Goal: Task Accomplishment & Management: Manage account settings

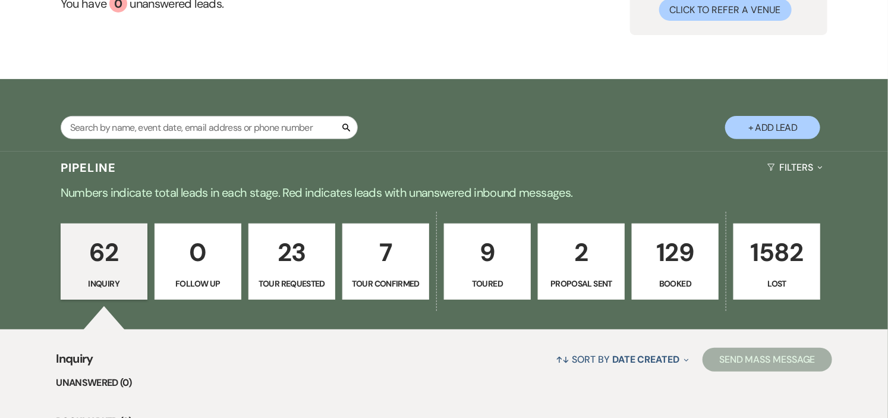
click at [412, 263] on p "7" at bounding box center [385, 253] width 71 height 40
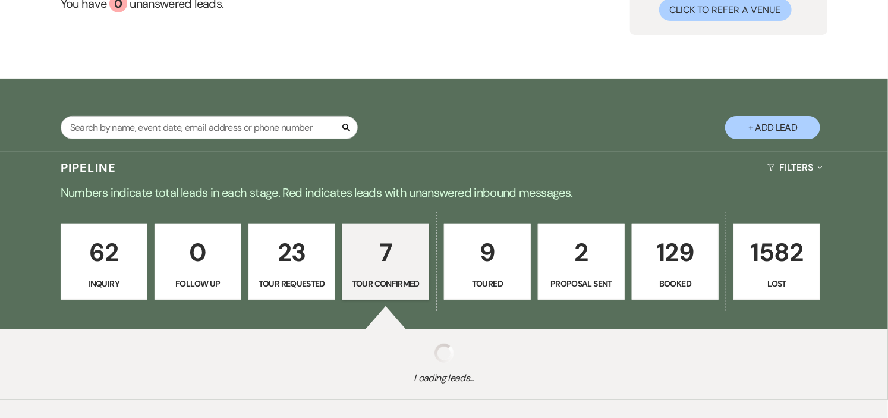
select select "4"
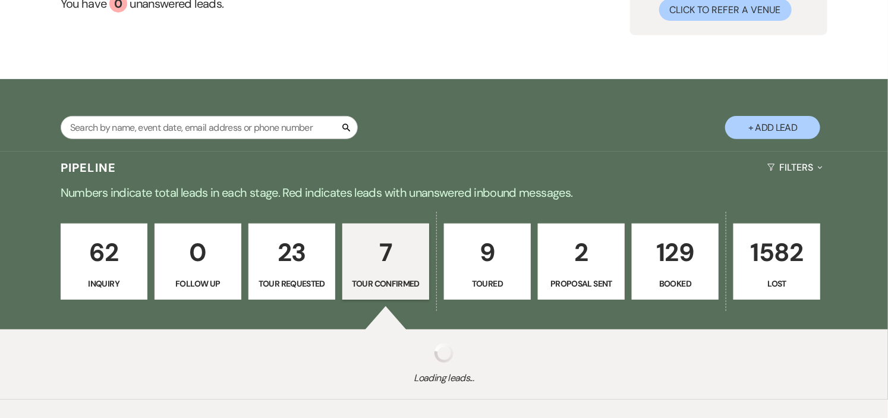
select select "4"
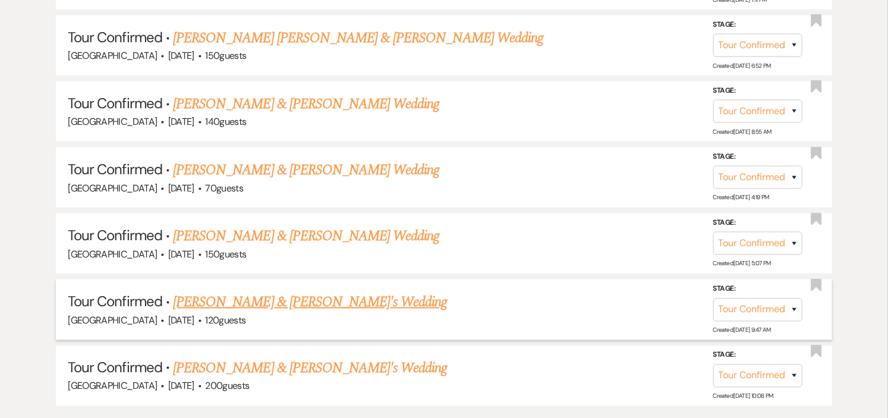
scroll to position [661, 0]
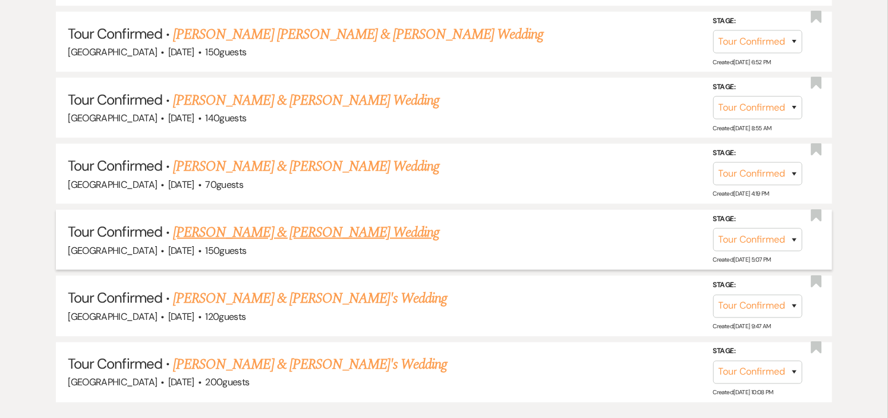
click at [397, 232] on link "[PERSON_NAME] & [PERSON_NAME] Wedding" at bounding box center [306, 232] width 266 height 21
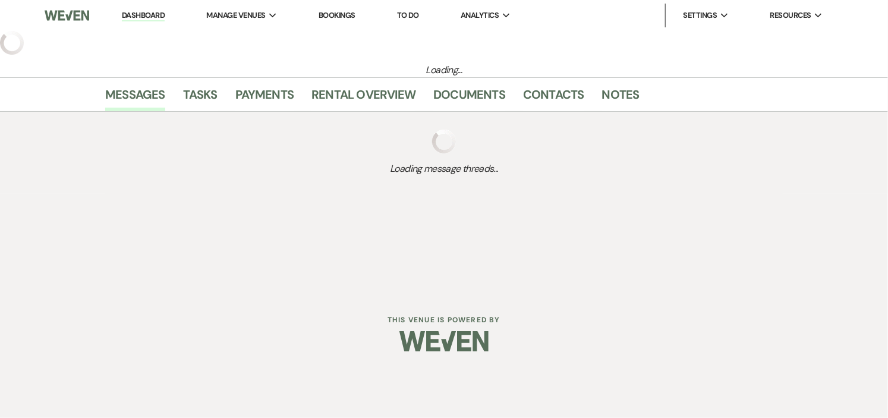
select select "4"
select select "1"
